Goal: Task Accomplishment & Management: Complete application form

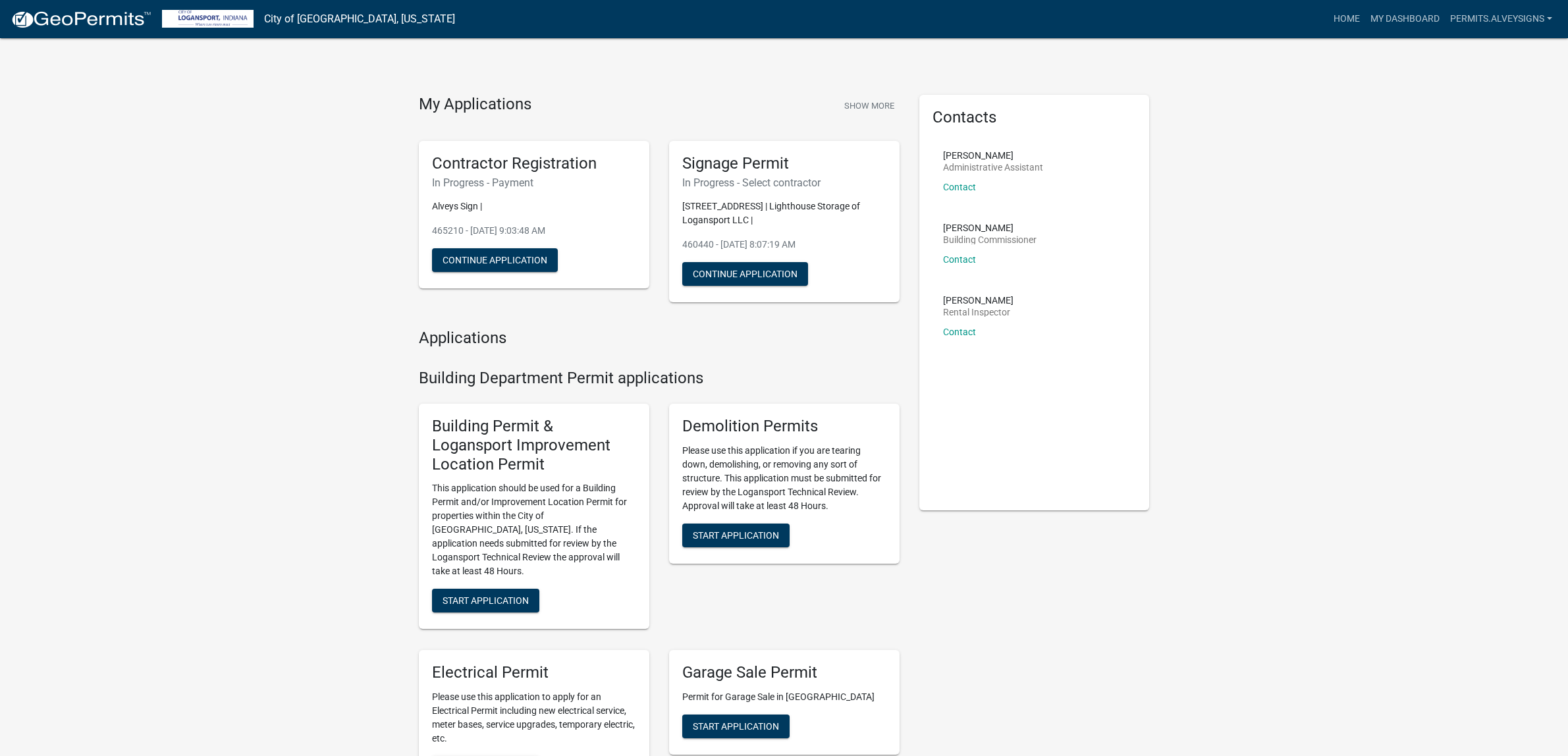
scroll to position [83, 0]
click at [757, 286] on button "Continue Application" at bounding box center [745, 274] width 126 height 24
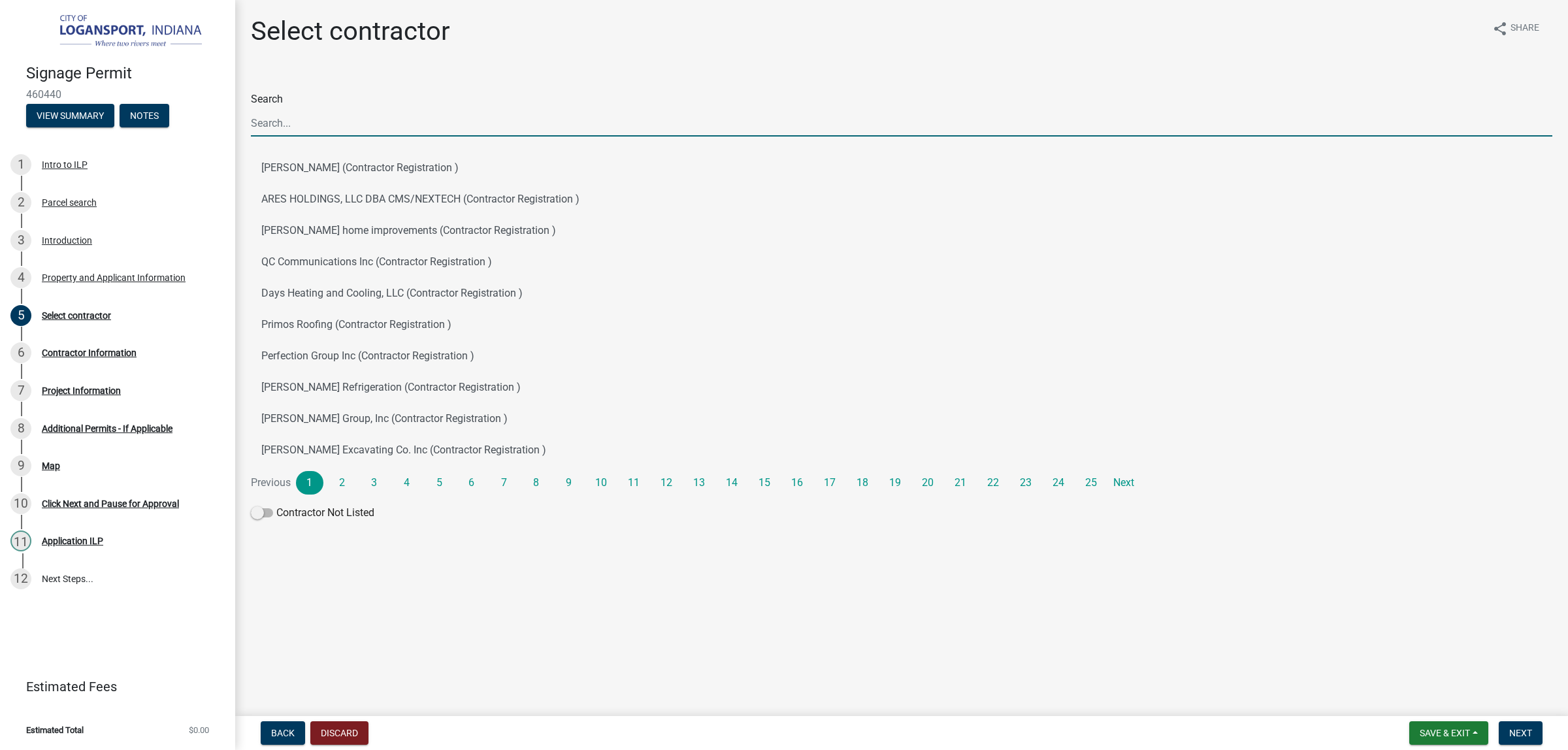
click at [335, 136] on input "Search" at bounding box center [901, 123] width 1302 height 27
type input "alv"
